Goal: Information Seeking & Learning: Stay updated

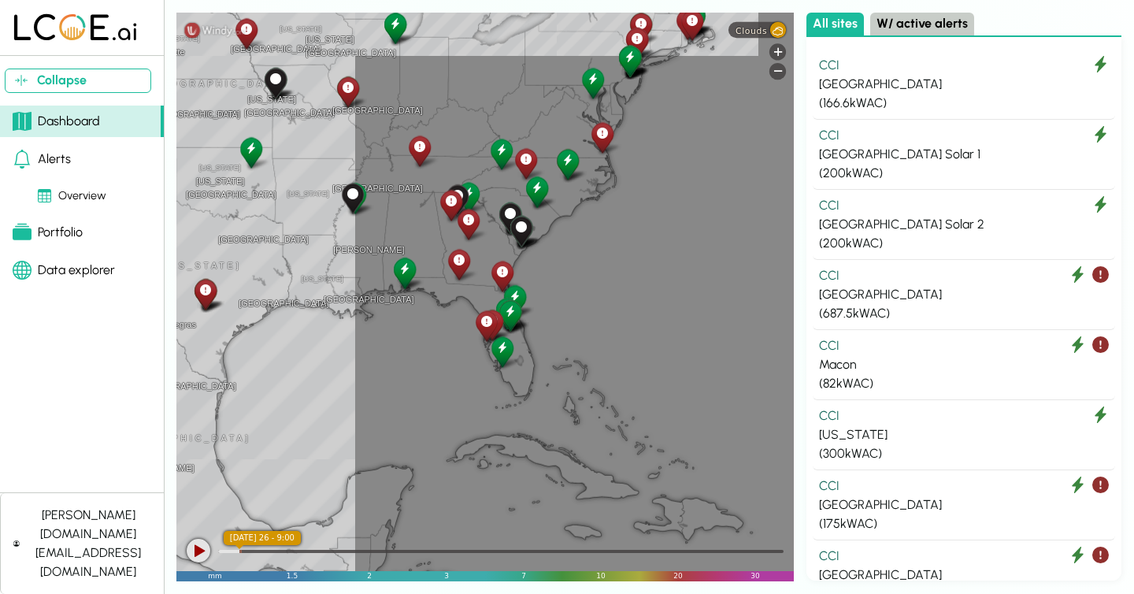
drag, startPoint x: 650, startPoint y: 320, endPoint x: 200, endPoint y: 323, distance: 450.4
click at [200, 323] on div "[GEOGRAPHIC_DATA] [GEOGRAPHIC_DATA] [GEOGRAPHIC_DATA][PERSON_NAME] [US_STATE] […" at bounding box center [484, 297] width 617 height 568
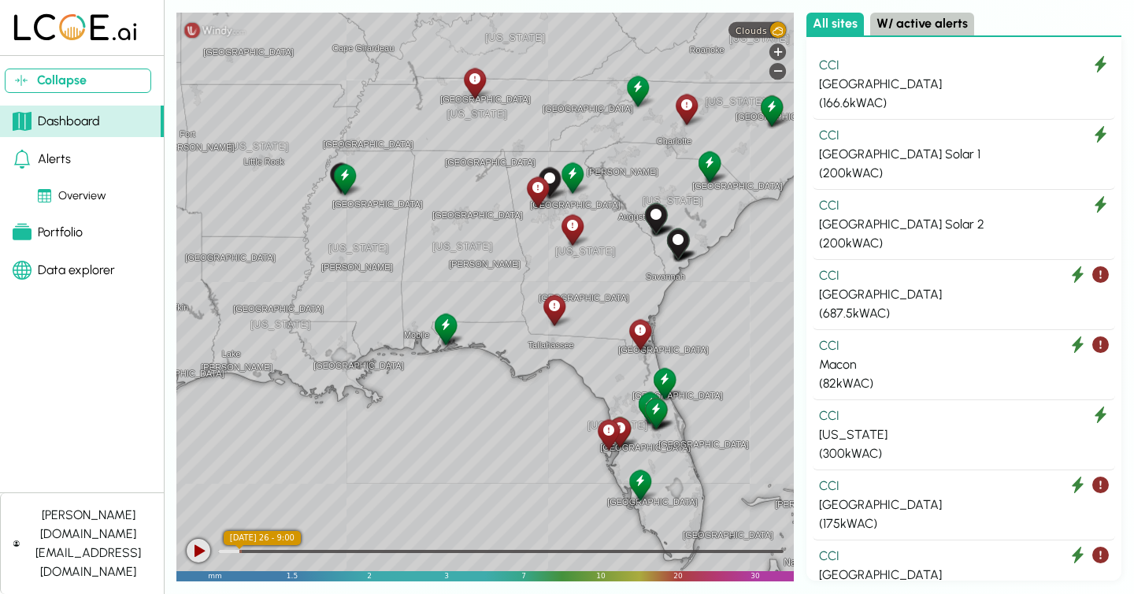
click at [924, 21] on button "W/ active alerts" at bounding box center [922, 24] width 104 height 23
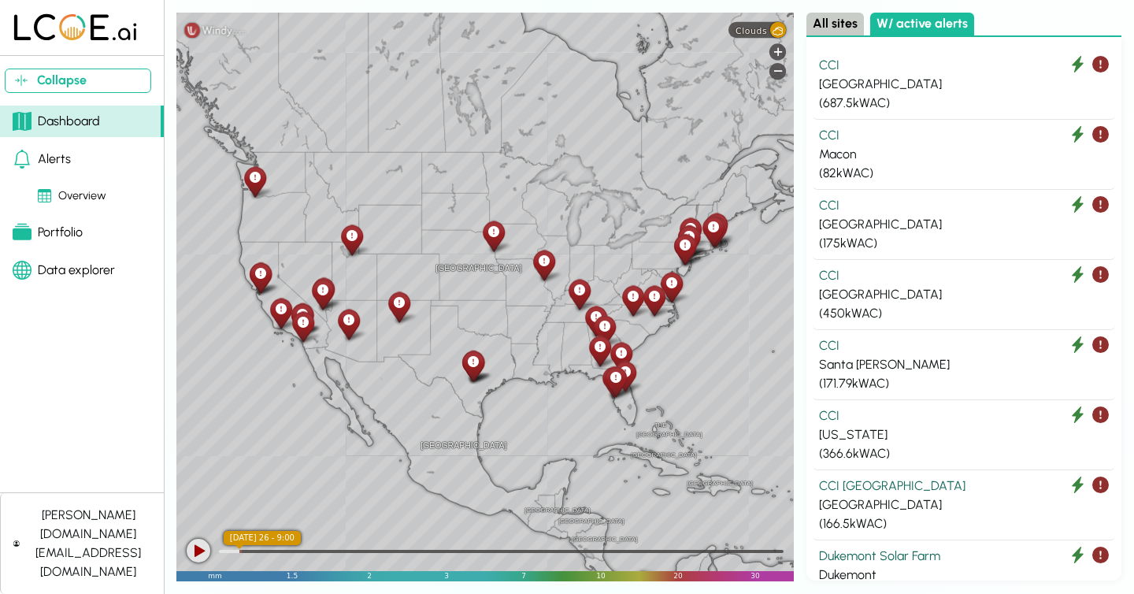
click at [67, 189] on div "Overview" at bounding box center [72, 195] width 68 height 17
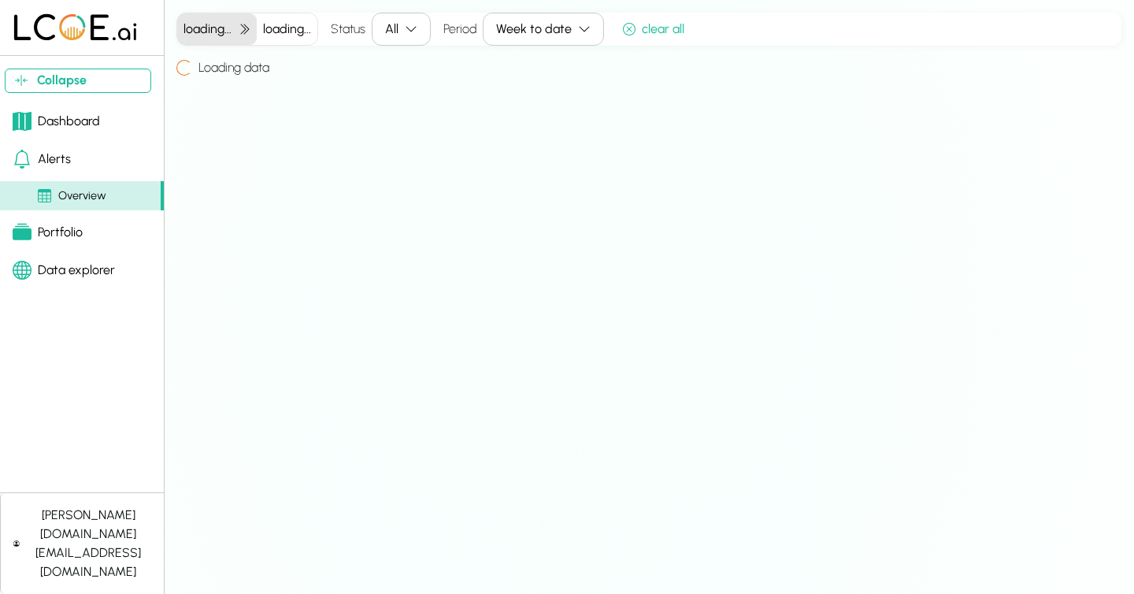
click at [59, 144] on link "Alerts" at bounding box center [82, 158] width 164 height 31
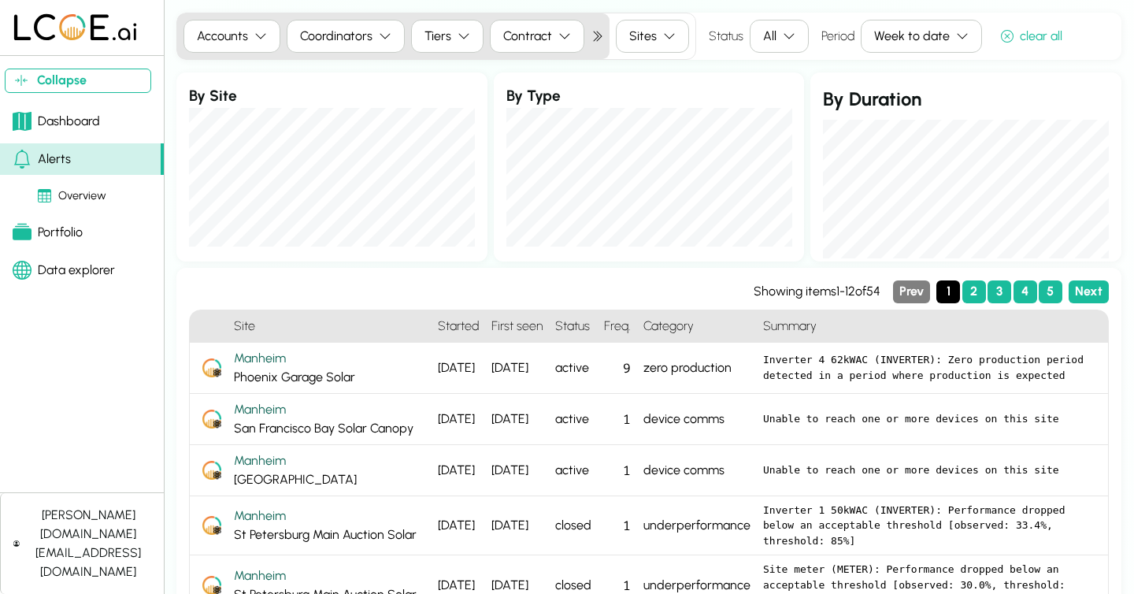
click at [784, 38] on icon "button" at bounding box center [789, 36] width 13 height 13
click at [788, 91] on div "Active Only" at bounding box center [794, 91] width 94 height 23
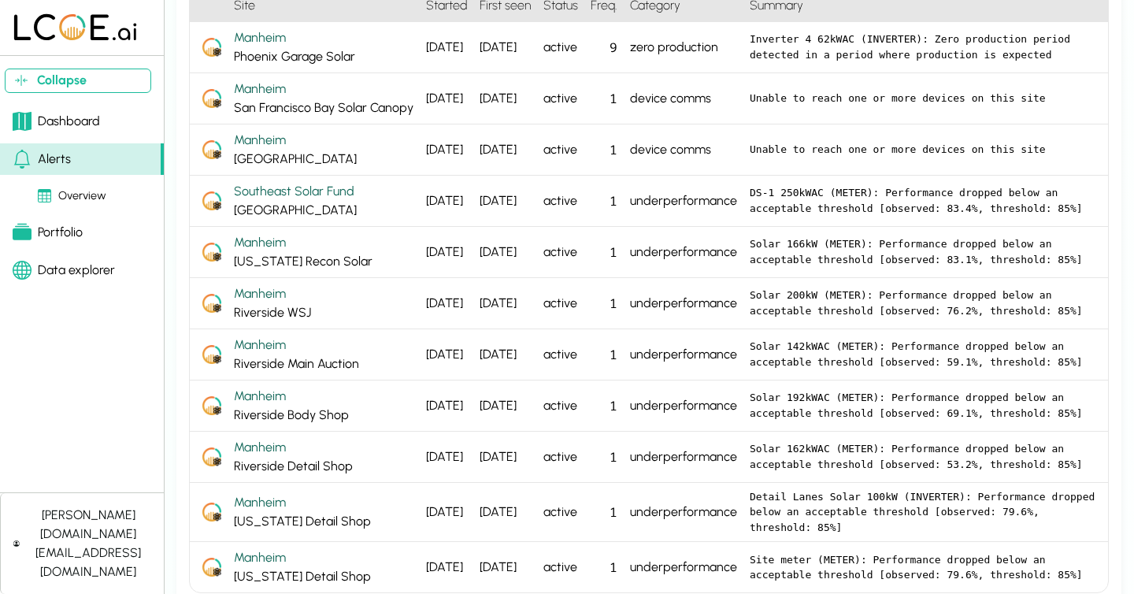
scroll to position [322, 0]
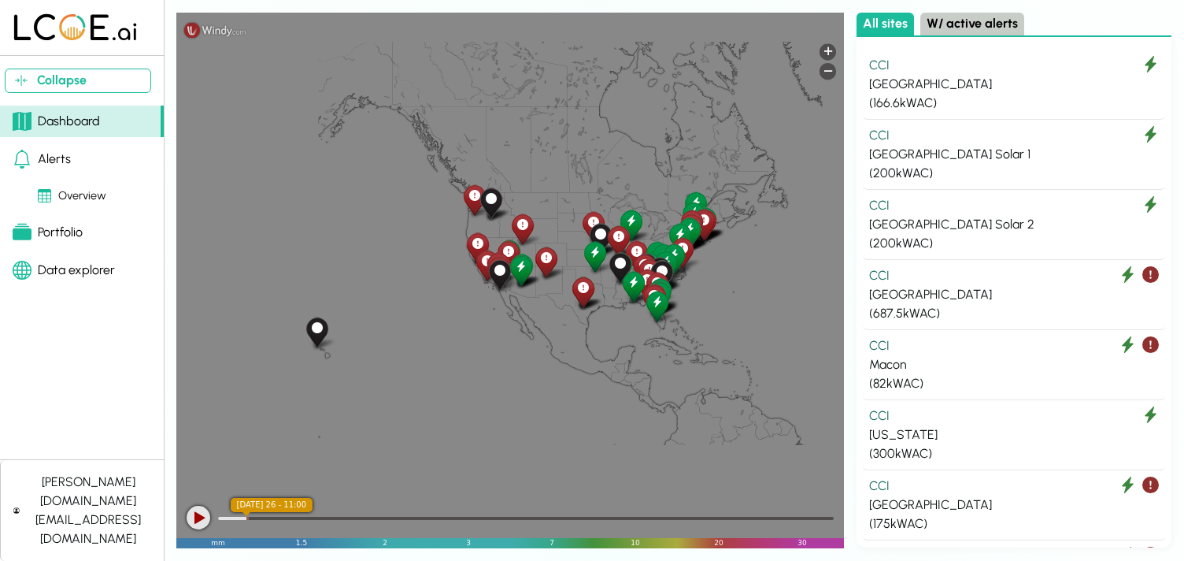
click at [87, 239] on link "Portfolio" at bounding box center [82, 232] width 164 height 31
